Goal: Find specific page/section: Find specific page/section

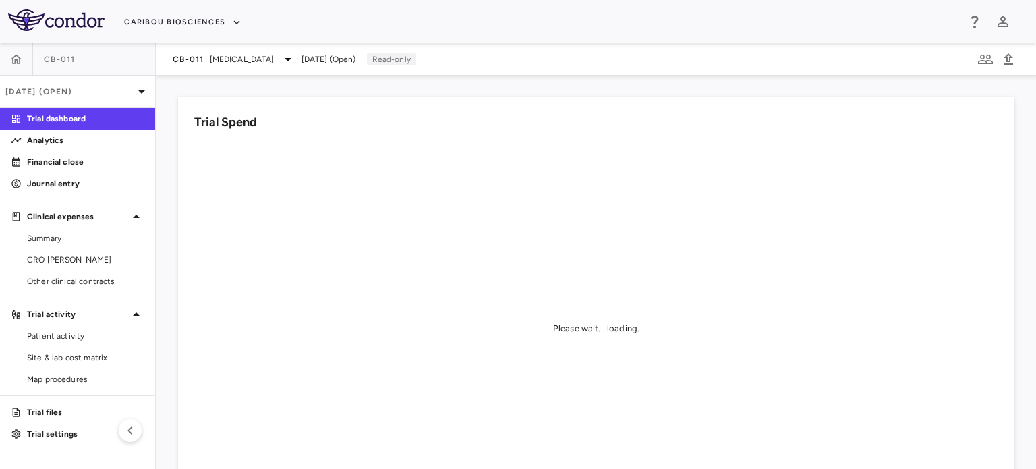
click at [252, 64] on span "[MEDICAL_DATA]" at bounding box center [242, 59] width 65 height 12
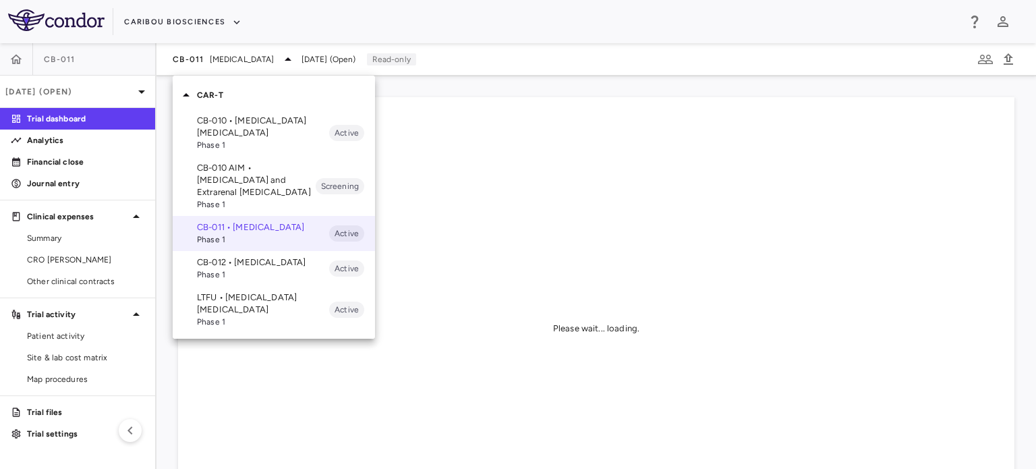
click at [250, 316] on p "LTFU • [MEDICAL_DATA] [MEDICAL_DATA]" at bounding box center [263, 303] width 132 height 24
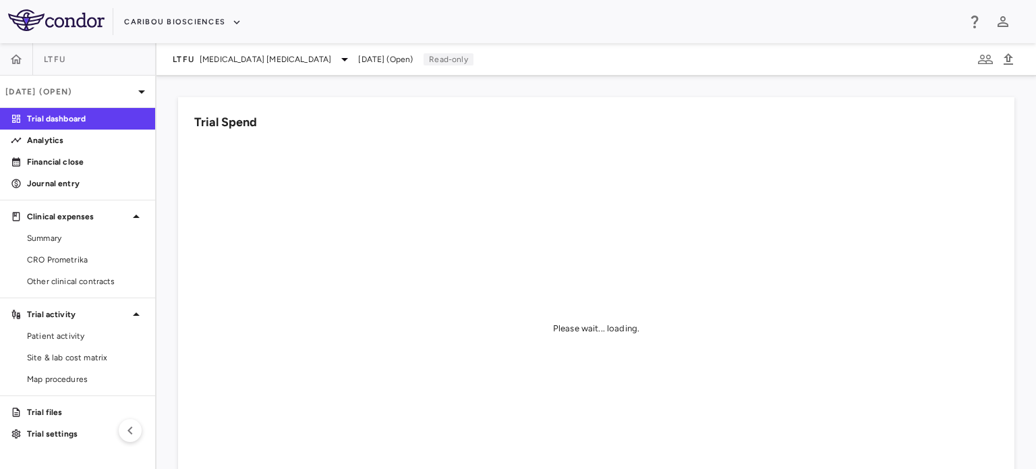
click at [88, 255] on span "CRO Prometrika" at bounding box center [85, 260] width 117 height 12
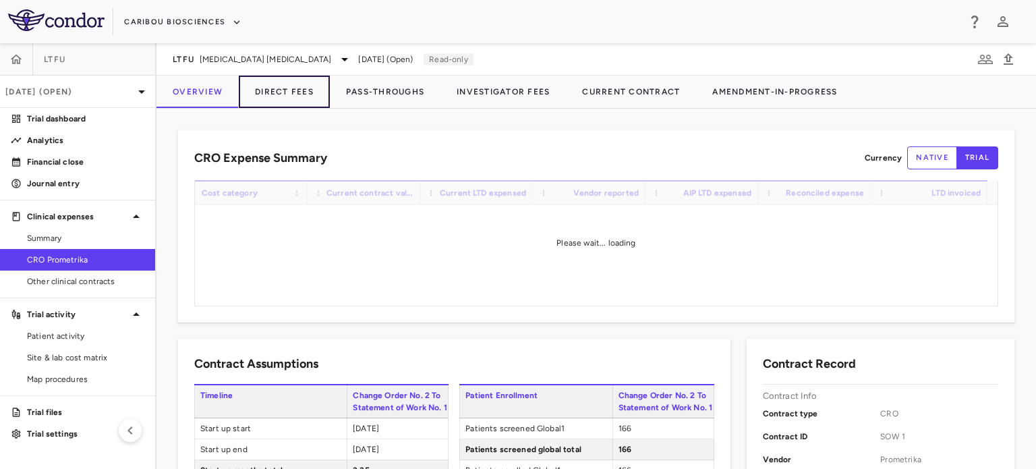
click at [291, 95] on button "Direct Fees" at bounding box center [284, 92] width 91 height 32
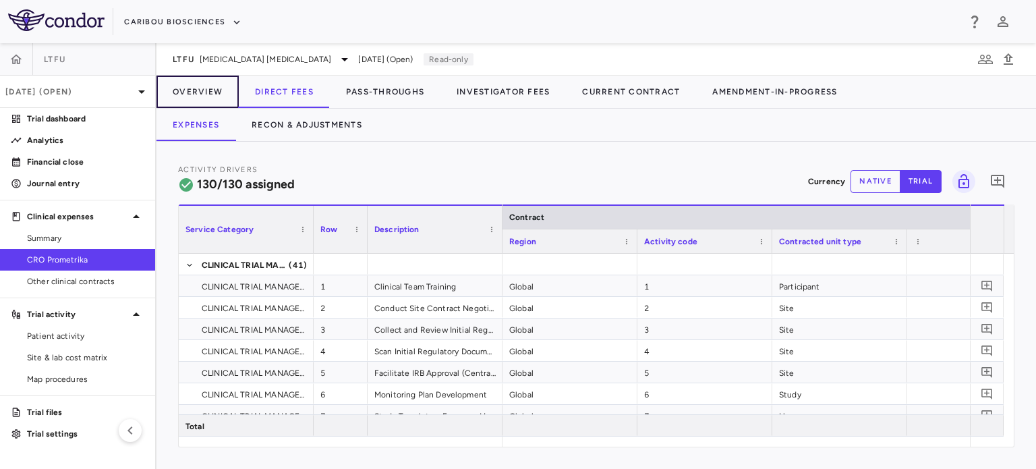
click at [202, 86] on button "Overview" at bounding box center [197, 92] width 82 height 32
